Goal: Task Accomplishment & Management: Complete application form

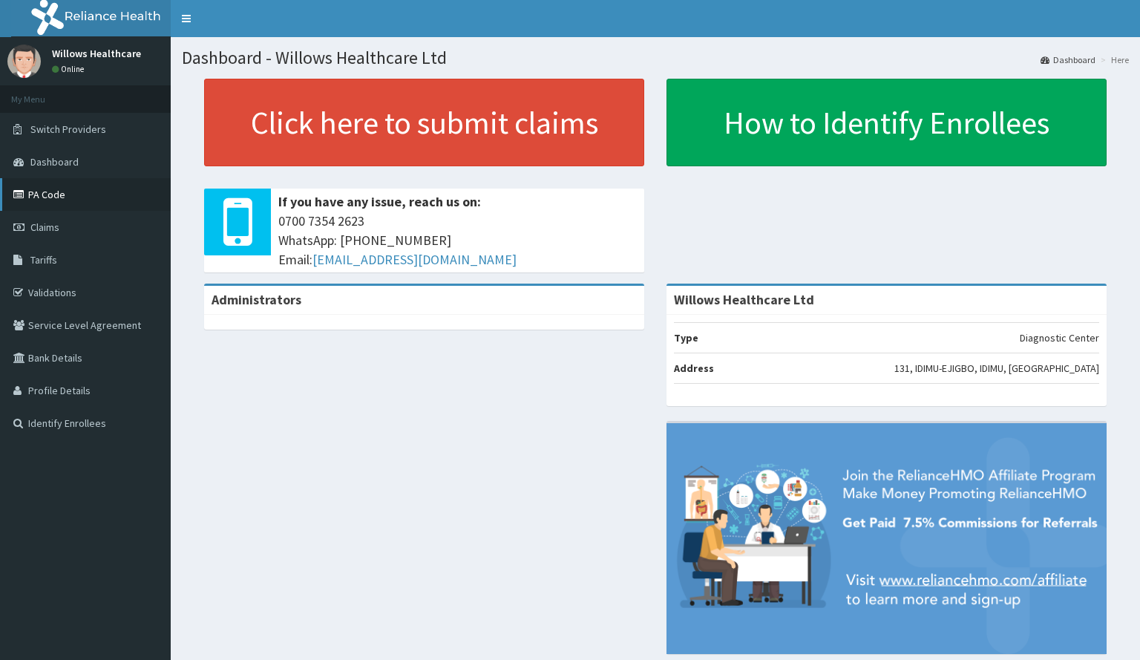
click at [92, 198] on link "PA Code" at bounding box center [85, 194] width 171 height 33
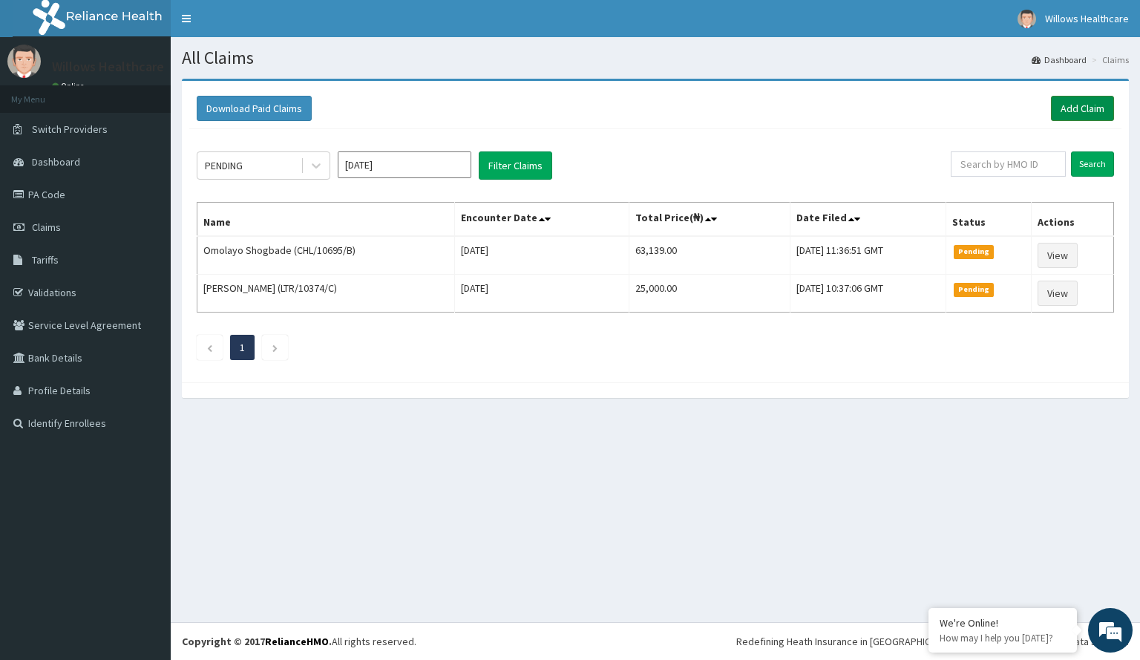
click at [1089, 100] on link "Add Claim" at bounding box center [1082, 108] width 63 height 25
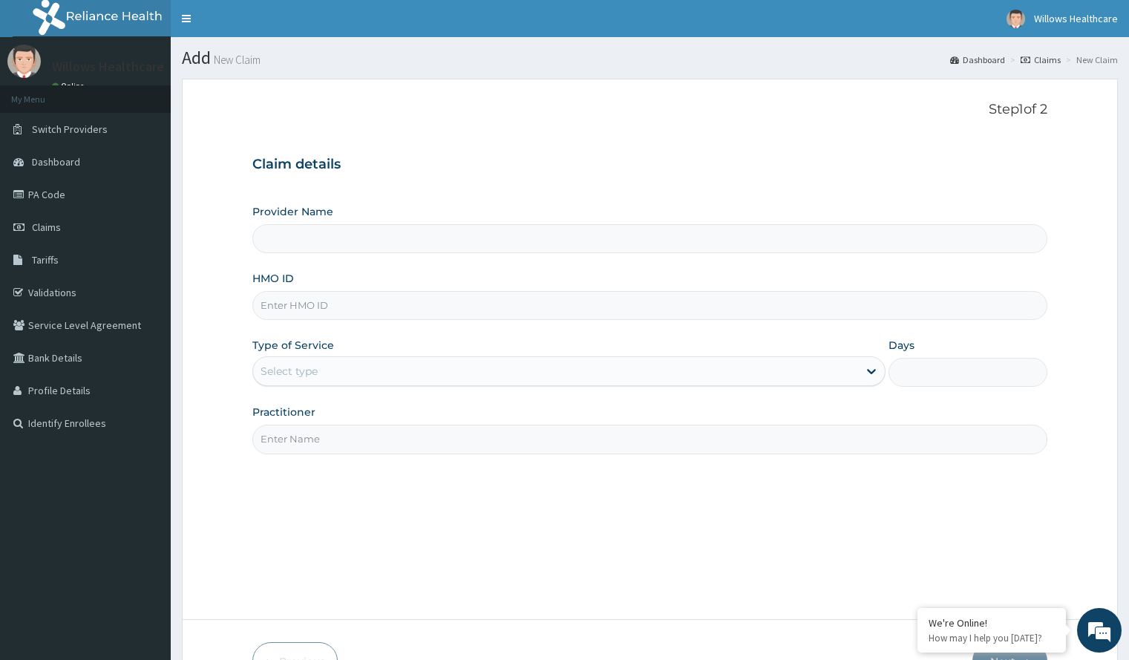
click at [410, 306] on input "HMO ID" at bounding box center [649, 305] width 794 height 29
type input "CH"
type input "Willows Healthcare Ltd"
type input "CHL/10295/C"
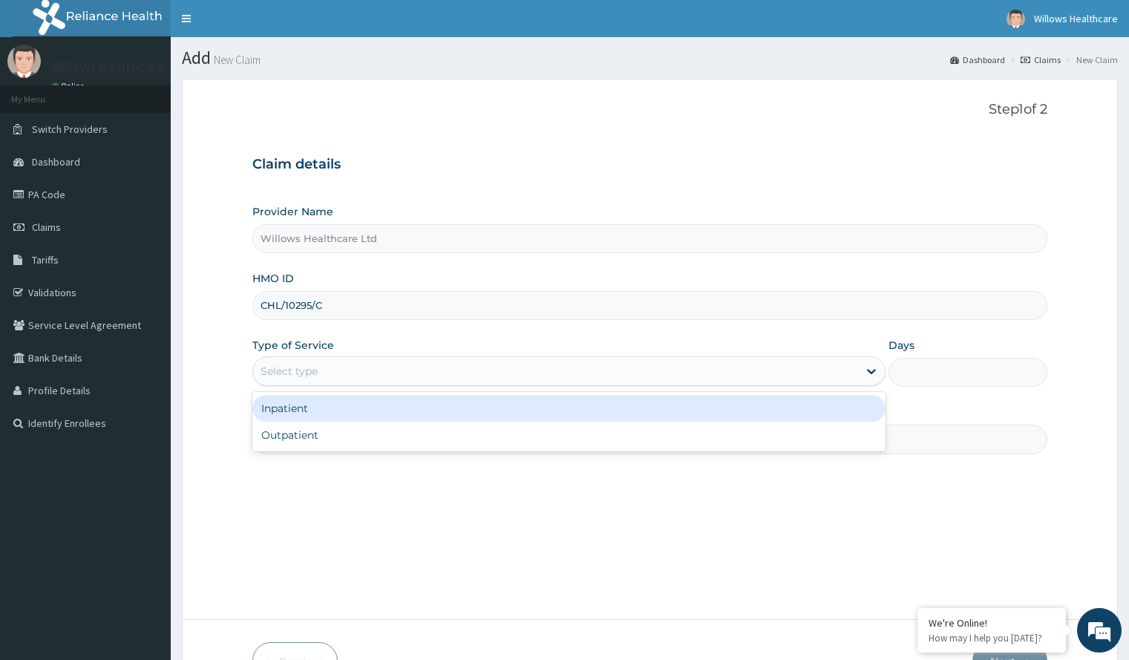
click at [373, 377] on div "Select type" at bounding box center [555, 371] width 605 height 24
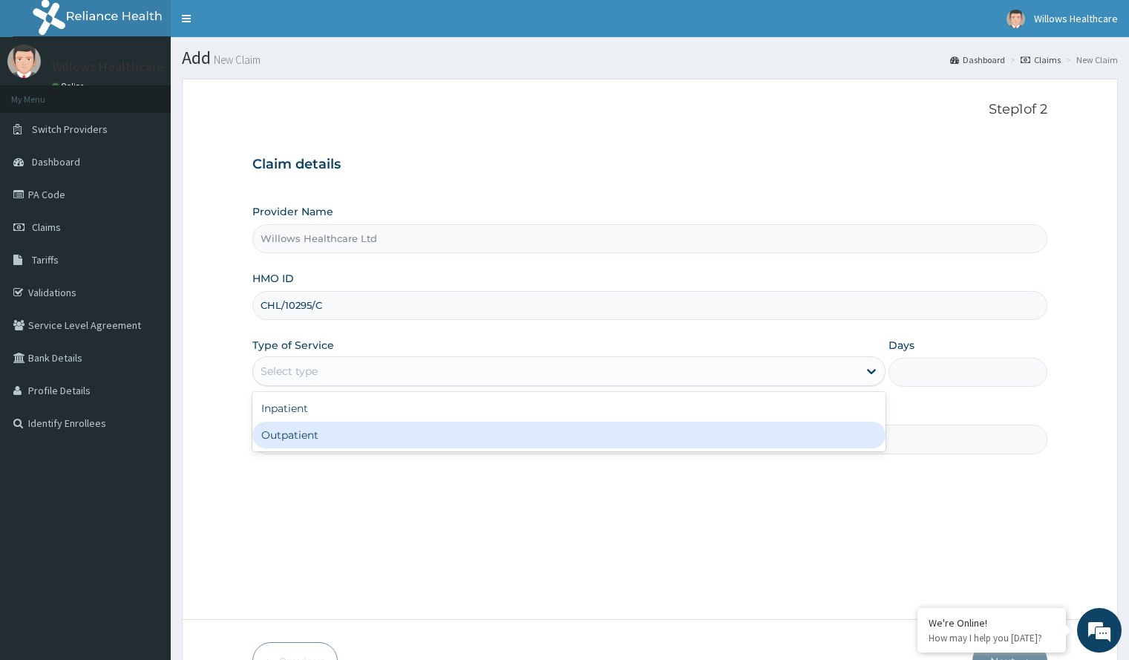
click at [360, 436] on div "Outpatient" at bounding box center [568, 434] width 633 height 27
type input "1"
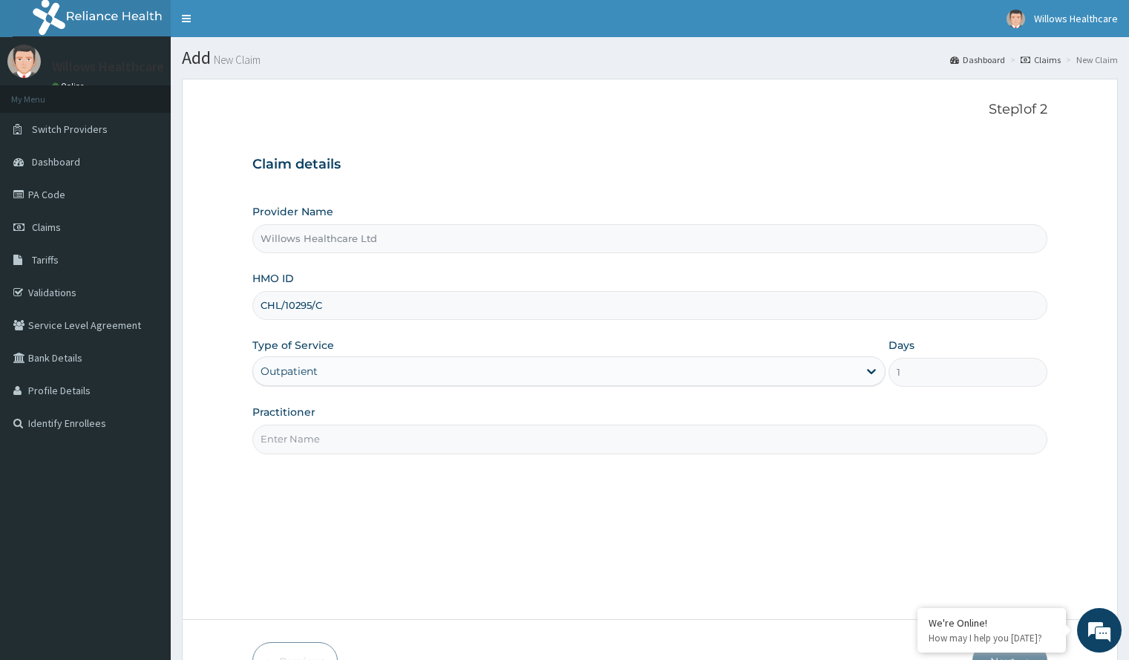
click at [364, 441] on input "Practitioner" at bounding box center [649, 438] width 794 height 29
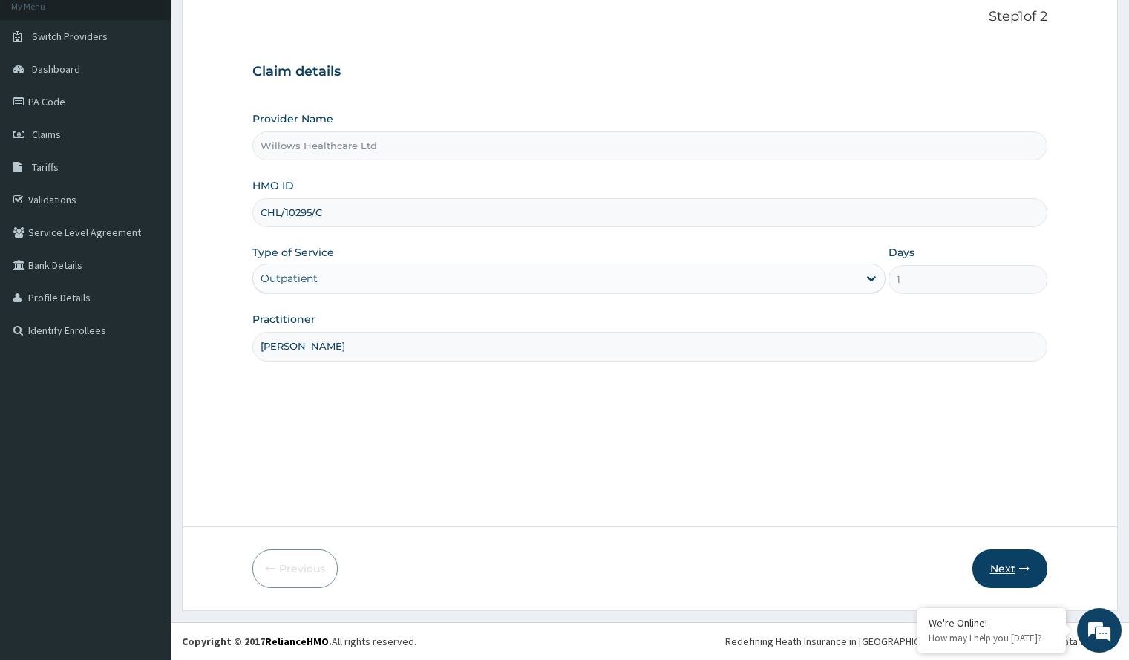
type input "[PERSON_NAME]"
click at [1015, 560] on button "Next" at bounding box center [1009, 568] width 75 height 39
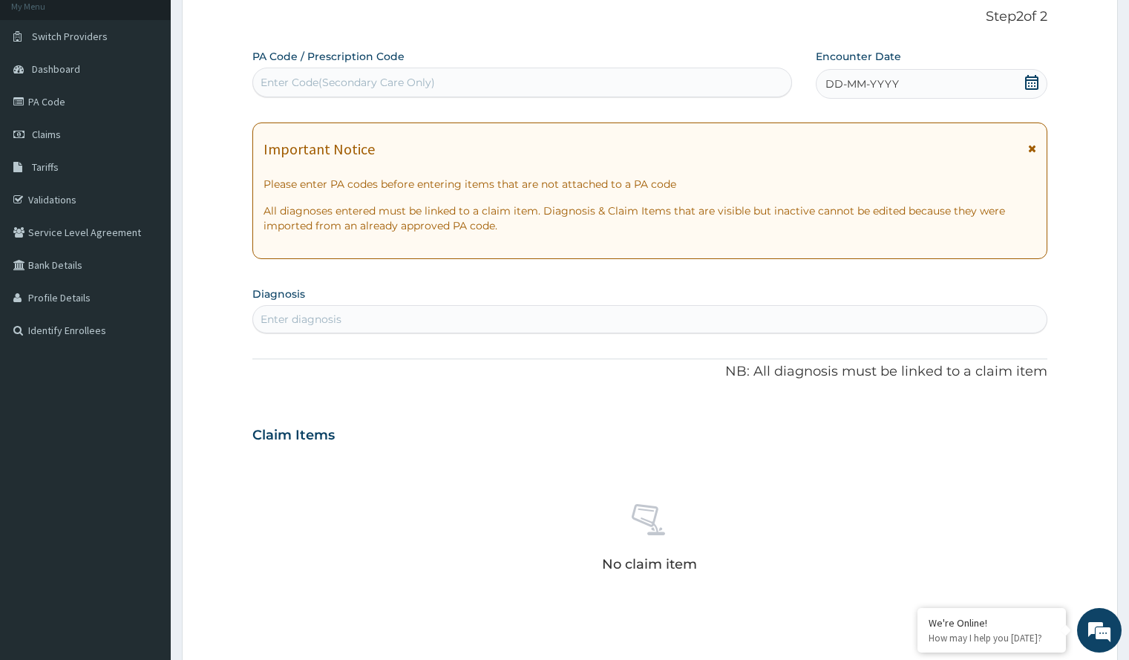
click at [504, 77] on div "Enter Code(Secondary Care Only)" at bounding box center [522, 82] width 538 height 24
paste input "PA/E7E20B"
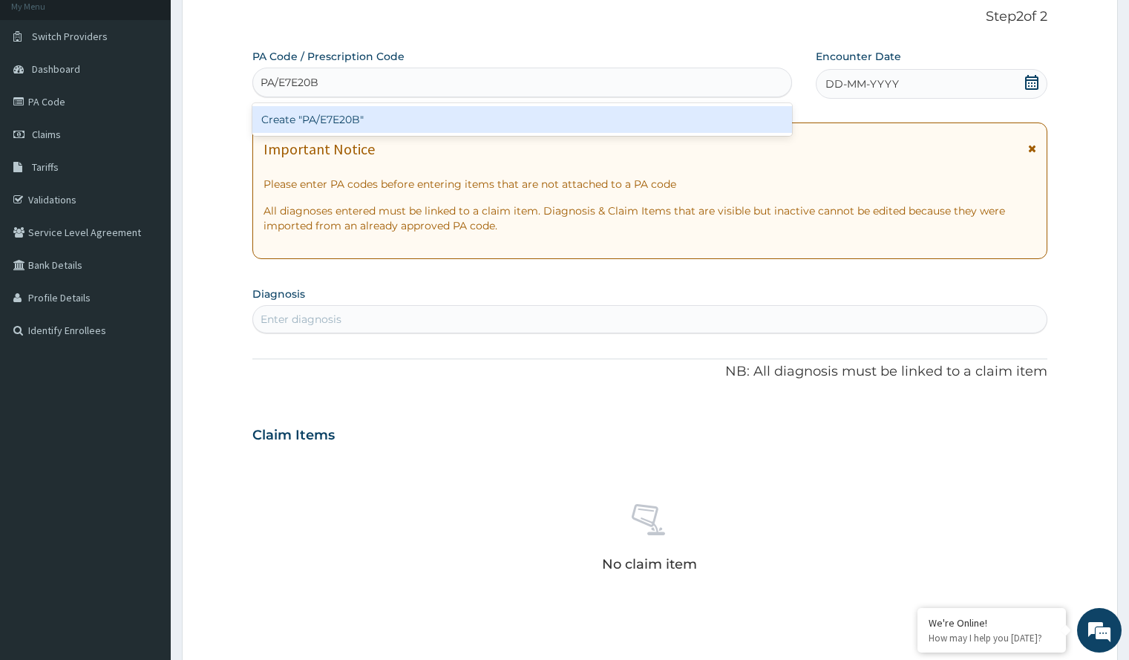
type input "PA/E7E20B"
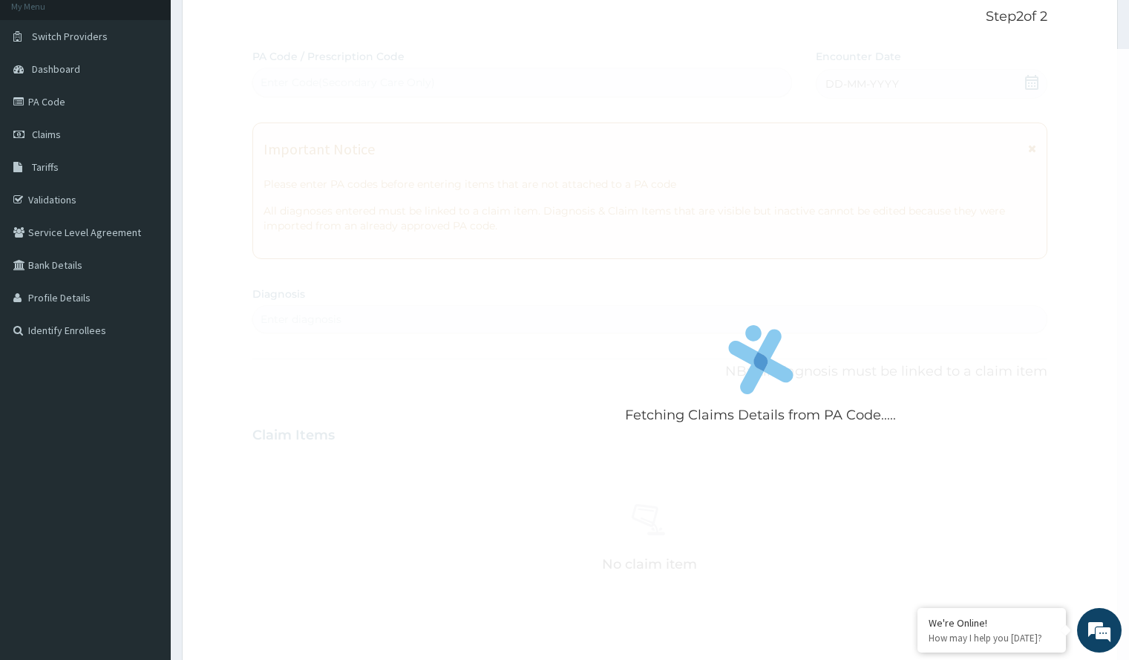
click at [871, 82] on div "Fetching Claims Details from PA Code..... PA Code / Prescription Code Enter Cod…" at bounding box center [649, 433] width 794 height 768
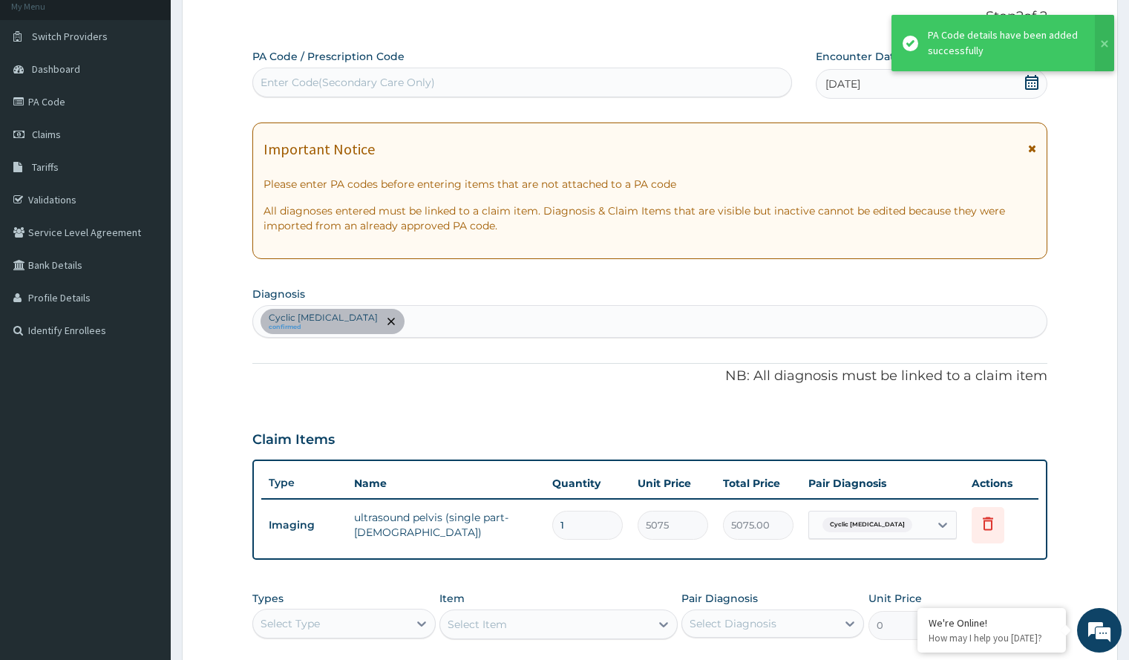
scroll to position [340, 0]
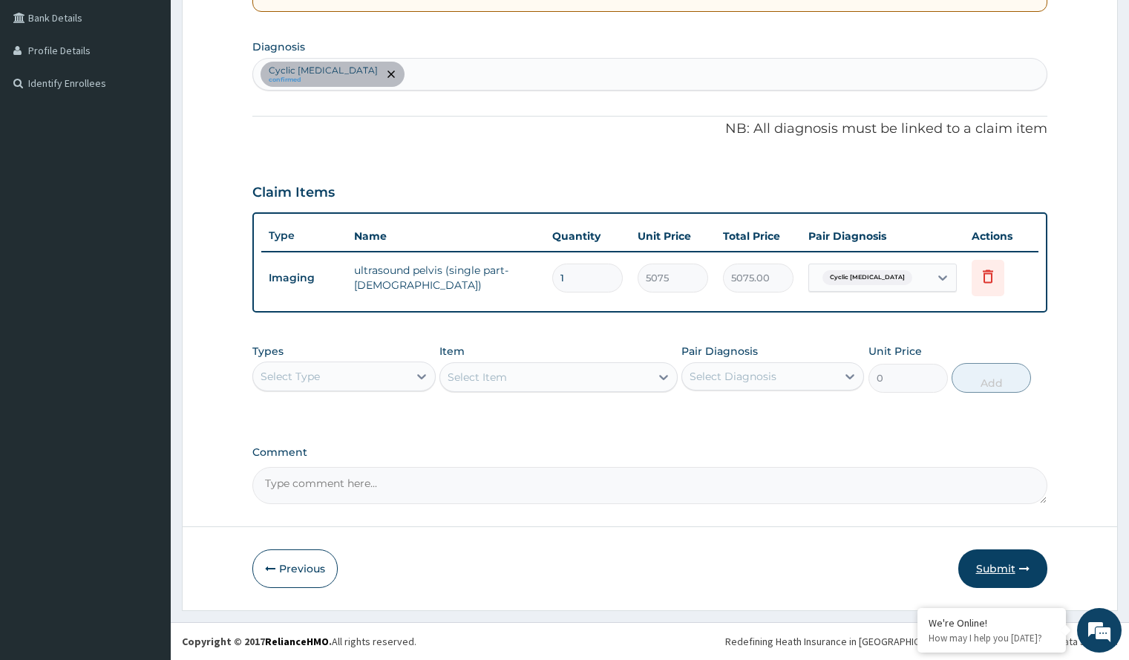
click at [993, 564] on button "Submit" at bounding box center [1002, 568] width 89 height 39
